Goal: Find specific page/section: Find specific page/section

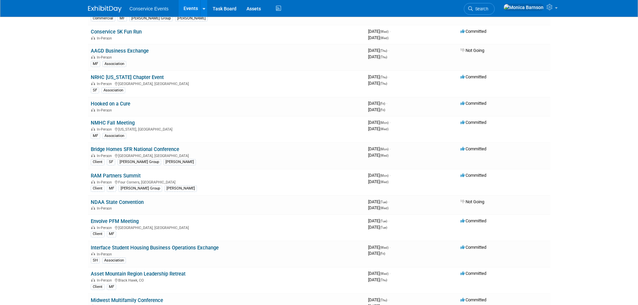
scroll to position [134, 0]
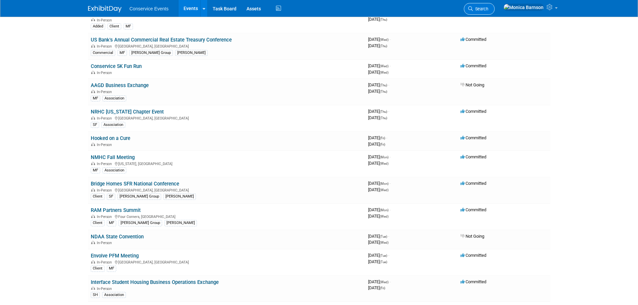
click at [488, 7] on span "Search" at bounding box center [480, 8] width 15 height 5
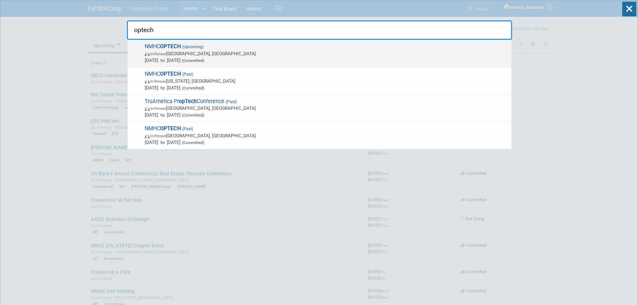
type input "optech"
click at [155, 46] on span "NMHC OPTECH (Upcoming) In-Person [GEOGRAPHIC_DATA], [GEOGRAPHIC_DATA] [DATE] to…" at bounding box center [325, 53] width 365 height 20
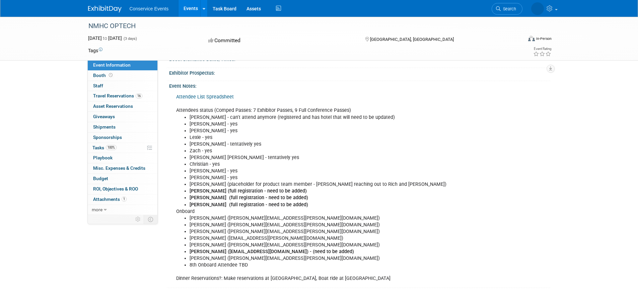
scroll to position [67, 0]
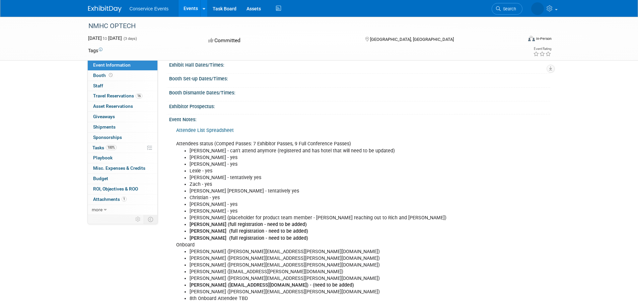
click at [506, 214] on div "Attendee List Spreadsheet Attendees status (Comped Passes: 7 Exhibitor Passes, …" at bounding box center [359, 220] width 381 height 197
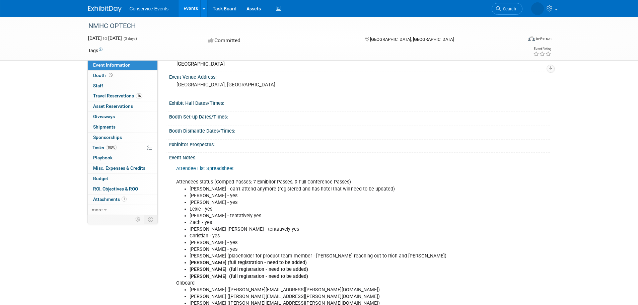
scroll to position [0, 0]
